Goal: Transaction & Acquisition: Purchase product/service

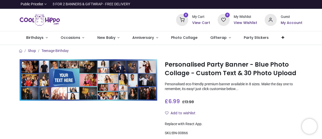
scroll to position [50, 0]
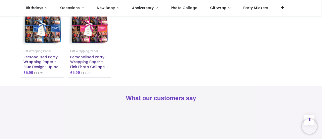
scroll to position [427, 0]
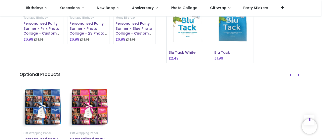
click at [141, 13] on img at bounding box center [134, 7] width 42 height 13
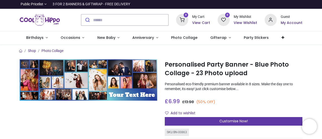
click at [247, 120] on div "Customise Now!" at bounding box center [234, 121] width 138 height 9
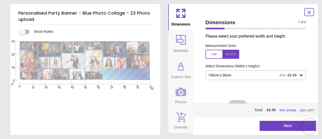
click at [261, 72] on div "100cm x 30cm £14 £6.99" at bounding box center [255, 75] width 101 height 10
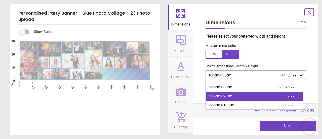
scroll to position [17, 0]
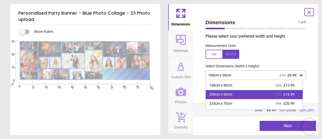
click at [253, 95] on div "200cm x 60cm £34 £16.99" at bounding box center [254, 94] width 97 height 9
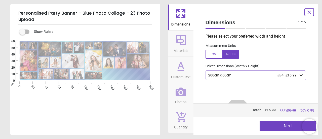
click at [280, 126] on button "Next" at bounding box center [287, 125] width 56 height 10
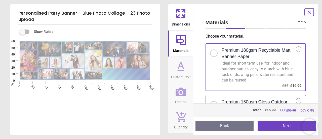
scroll to position [25, 0]
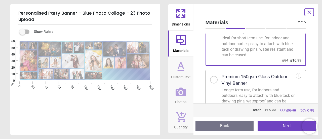
click at [260, 85] on h2 "Premium 150gsm Gloss Outdoor Vinyl Banner" at bounding box center [259, 79] width 74 height 13
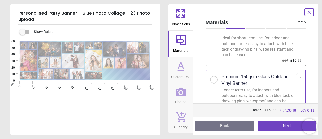
click at [278, 127] on button "Next" at bounding box center [286, 125] width 58 height 10
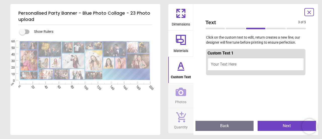
click at [238, 63] on button "Your Text Here" at bounding box center [255, 64] width 97 height 13
click at [233, 65] on button "Happy 40th James" at bounding box center [255, 64] width 97 height 13
click at [232, 65] on button "Happy 40th James" at bounding box center [255, 64] width 97 height 13
click at [256, 64] on button "Happy 40th James" at bounding box center [255, 64] width 97 height 13
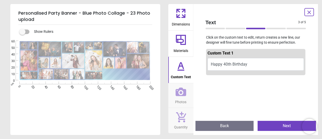
scroll to position [1, 0]
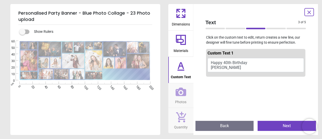
type textarea "**********"
click at [285, 126] on button "Next" at bounding box center [286, 125] width 58 height 10
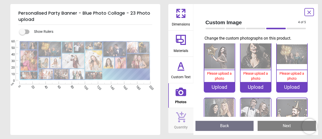
scroll to position [0, 0]
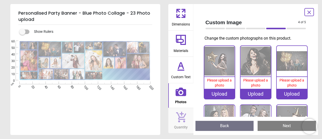
click at [26, 62] on image at bounding box center [28, 60] width 17 height 20
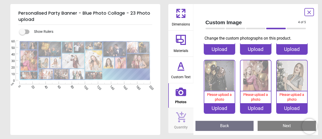
scroll to position [177, 0]
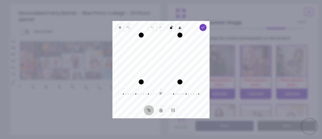
drag, startPoint x: 181, startPoint y: 83, endPoint x: 174, endPoint y: 86, distance: 7.5
click at [174, 86] on div "Recenter 0° Reset" at bounding box center [160, 68] width 97 height 74
drag, startPoint x: 180, startPoint y: 35, endPoint x: 175, endPoint y: 39, distance: 5.9
click at [175, 39] on div "Drag corner tr" at bounding box center [176, 39] width 5 height 5
click at [202, 27] on polyline "button" at bounding box center [203, 27] width 3 height 2
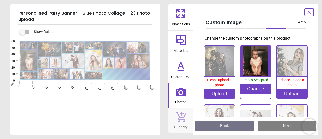
click at [51, 50] on image at bounding box center [49, 49] width 23 height 15
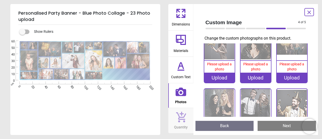
scroll to position [3, 0]
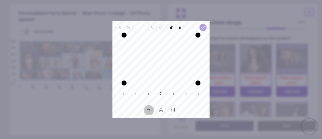
click at [205, 27] on span "Done" at bounding box center [202, 27] width 7 height 7
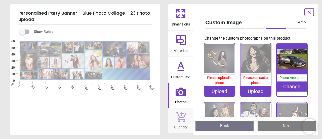
click at [24, 46] on image at bounding box center [24, 46] width 8 height 8
click at [92, 62] on image at bounding box center [93, 60] width 17 height 20
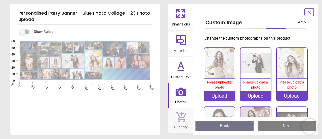
scroll to position [235, 0]
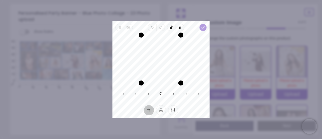
click at [203, 28] on polyline "button" at bounding box center [203, 27] width 3 height 2
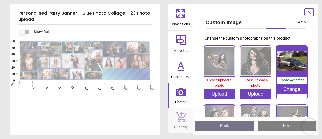
scroll to position [119, 0]
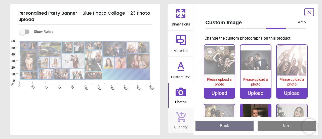
click at [134, 59] on image at bounding box center [138, 61] width 22 height 15
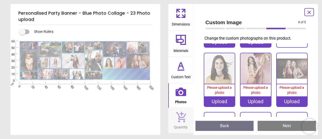
scroll to position [293, 0]
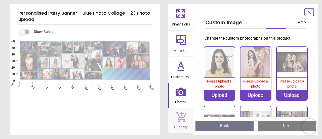
click at [112, 47] on image at bounding box center [114, 49] width 23 height 15
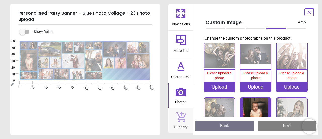
scroll to position [119, 0]
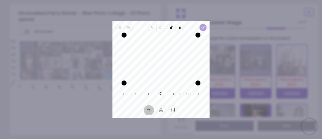
click at [204, 24] on span "Done" at bounding box center [202, 27] width 7 height 7
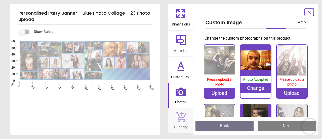
click at [70, 60] on image at bounding box center [73, 61] width 22 height 15
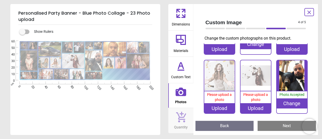
scroll to position [235, 0]
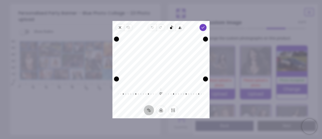
scroll to position [394, 0]
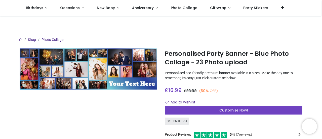
scroll to position [25, 0]
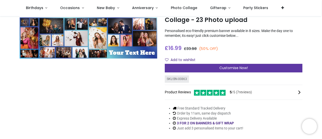
click at [231, 70] on div "Customise Now!" at bounding box center [234, 68] width 138 height 9
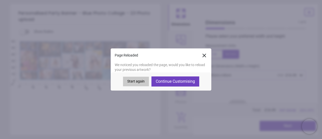
click at [170, 81] on button "Continue Customising" at bounding box center [175, 81] width 48 height 10
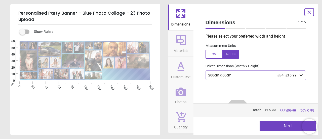
type textarea "**********"
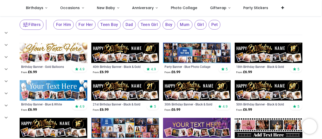
scroll to position [57, 0]
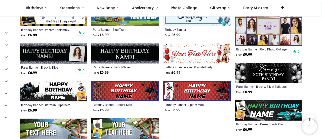
scroll to position [484, 0]
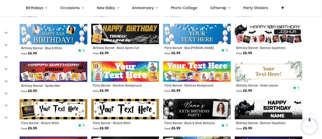
scroll to position [107, 0]
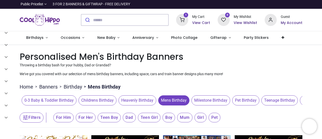
click at [201, 22] on h6 "View Cart" at bounding box center [201, 22] width 18 height 5
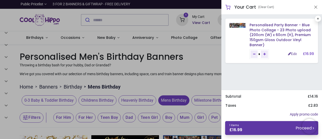
click at [277, 129] on link "1 items £ 16.99 Proceed" at bounding box center [271, 128] width 93 height 14
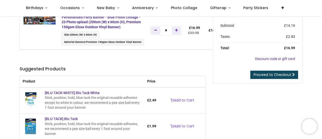
scroll to position [50, 0]
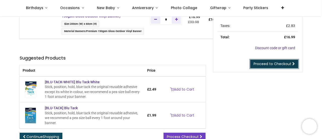
click at [274, 65] on span "Proceed to Checkout" at bounding box center [272, 63] width 38 height 5
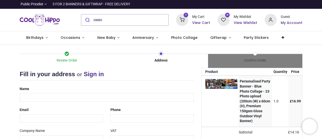
select select "***"
click at [54, 99] on input "text" at bounding box center [107, 97] width 174 height 9
type input "**********"
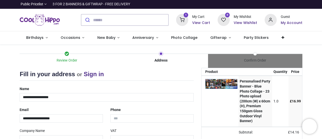
type input "*********"
type input "*******"
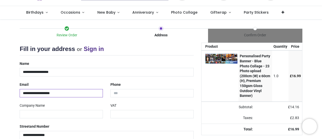
drag, startPoint x: 73, startPoint y: 92, endPoint x: 44, endPoint y: 95, distance: 29.3
click at [26, 93] on input "**********" at bounding box center [61, 93] width 83 height 9
type input "*"
type input "**********"
click at [127, 90] on input "tel" at bounding box center [151, 93] width 83 height 9
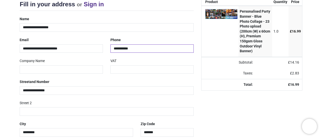
scroll to position [65, 0]
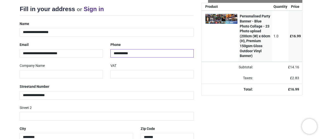
type input "**********"
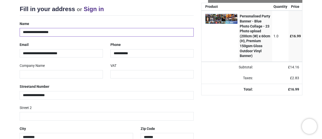
click at [23, 32] on input "**********" at bounding box center [107, 32] width 174 height 9
click at [41, 32] on input "**********" at bounding box center [107, 32] width 174 height 9
type input "**********"
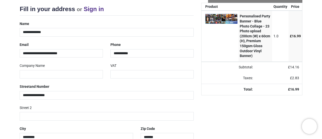
click at [138, 18] on div "**********" at bounding box center [107, 97] width 174 height 184
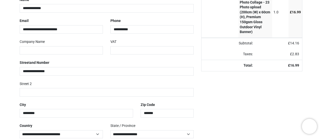
scroll to position [115, 0]
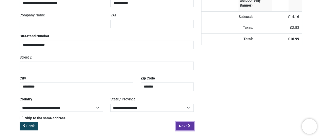
click at [182, 125] on span "Next" at bounding box center [183, 125] width 8 height 5
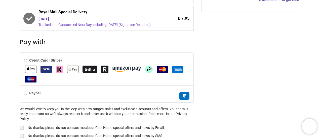
scroll to position [195, 0]
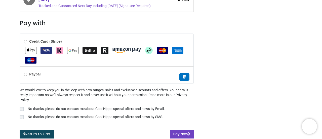
click at [22, 118] on label "No thanks, please do not contact me about Cool Hippo special offers and news by…" at bounding box center [107, 117] width 174 height 6
click at [183, 130] on button "Pay Now" at bounding box center [182, 133] width 24 height 9
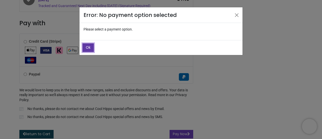
click at [88, 47] on span "Ok" at bounding box center [88, 47] width 5 height 5
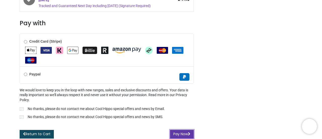
click at [187, 131] on button "Pay Now" at bounding box center [182, 133] width 24 height 9
